Goal: Transaction & Acquisition: Book appointment/travel/reservation

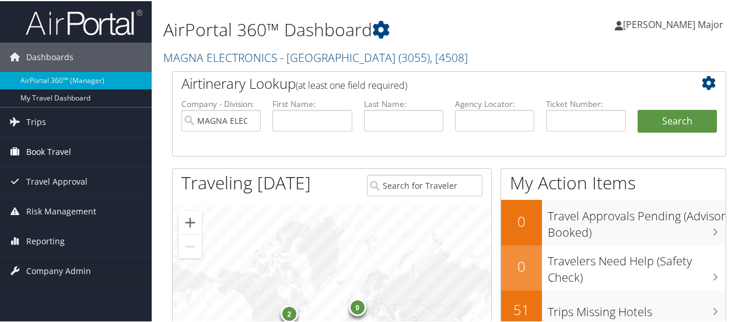
click at [36, 151] on span "Book Travel" at bounding box center [48, 150] width 45 height 29
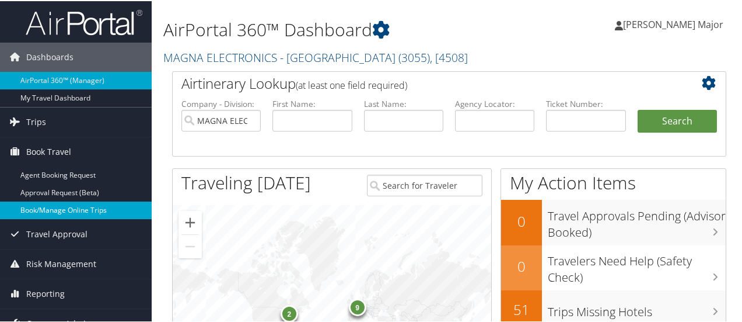
click at [44, 204] on link "Book/Manage Online Trips" at bounding box center [76, 209] width 152 height 18
